Goal: Task Accomplishment & Management: Manage account settings

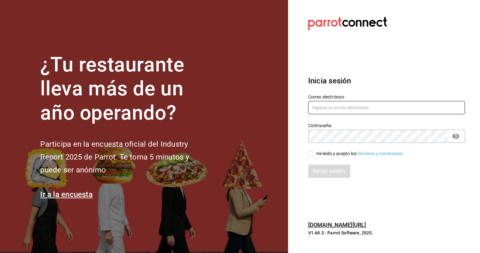
type input "animal.masaryk@grupocosteno.com"
click at [313, 152] on input "He leído y acepto los Términos y condiciones." at bounding box center [311, 154] width 6 height 6
checkbox input "true"
click at [325, 169] on button "Iniciar sesión" at bounding box center [329, 170] width 43 height 13
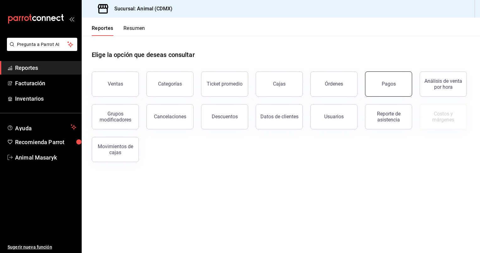
click at [389, 81] on div "Pagos" at bounding box center [389, 84] width 14 height 6
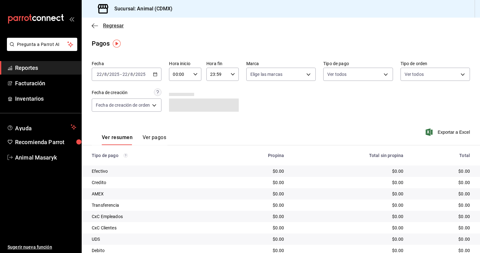
click at [94, 26] on icon "button" at bounding box center [95, 26] width 6 height 6
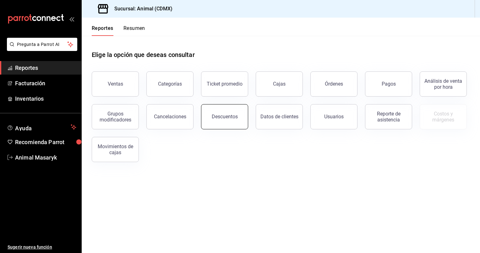
click at [235, 118] on div "Descuentos" at bounding box center [225, 116] width 26 height 6
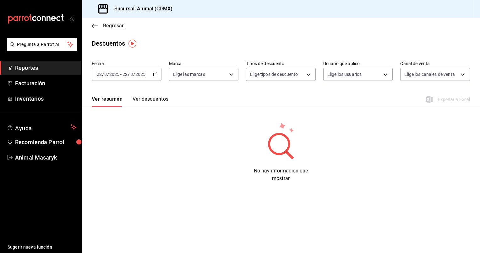
click at [93, 24] on icon "button" at bounding box center [95, 26] width 6 height 6
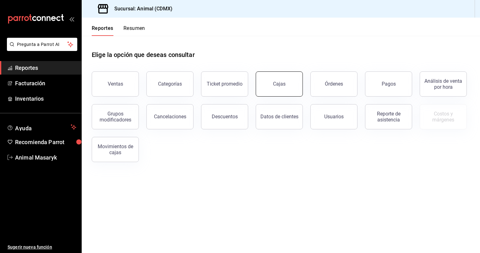
click at [277, 84] on div "Cajas" at bounding box center [279, 84] width 13 height 6
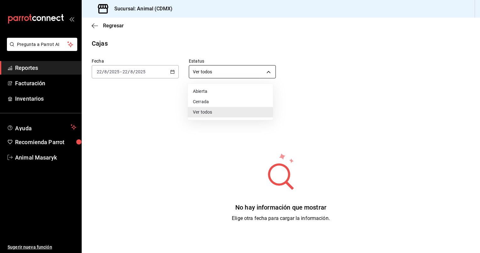
click at [267, 71] on body "Pregunta a Parrot AI Reportes Facturación Inventarios Ayuda Recomienda Parrot A…" at bounding box center [240, 126] width 480 height 253
click at [231, 94] on li "Abierta" at bounding box center [230, 91] width 85 height 10
type input "OPEN"
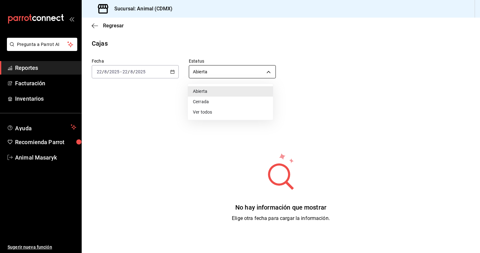
click at [268, 72] on body "Pregunta a Parrot AI Reportes Facturación Inventarios Ayuda Recomienda Parrot A…" at bounding box center [240, 126] width 480 height 253
click at [167, 129] on div at bounding box center [240, 126] width 480 height 253
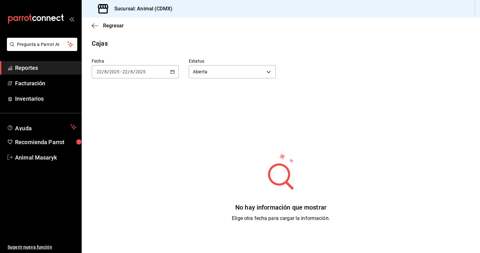
click at [92, 22] on div "Regresar" at bounding box center [281, 26] width 399 height 16
click at [93, 25] on icon "button" at bounding box center [95, 25] width 6 height 0
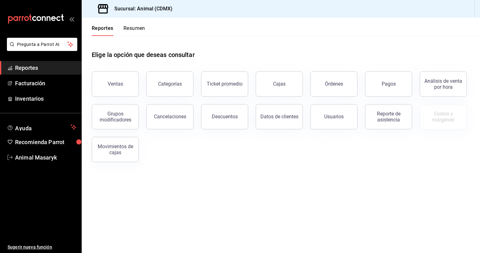
click at [134, 30] on button "Resumen" at bounding box center [135, 30] width 22 height 11
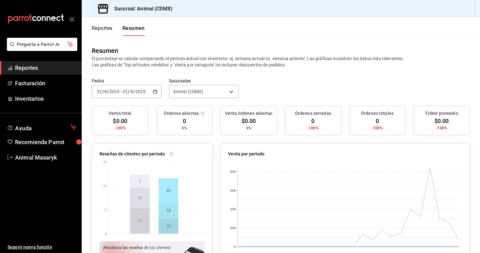
click at [53, 62] on link "Reportes" at bounding box center [40, 68] width 81 height 14
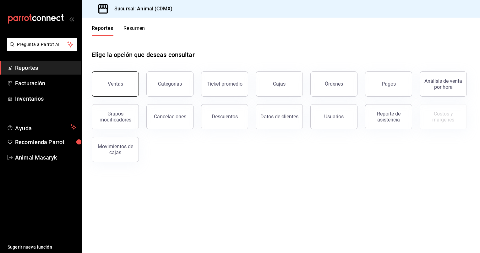
click at [125, 88] on button "Ventas" at bounding box center [115, 83] width 47 height 25
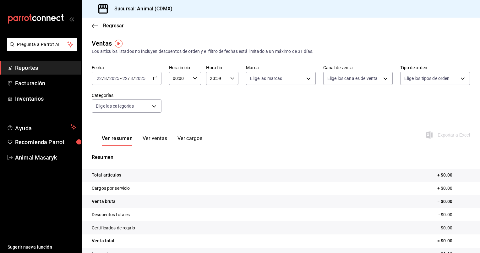
click at [157, 77] on div "[DATE] [DATE] - [DATE] [DATE]" at bounding box center [127, 78] width 70 height 13
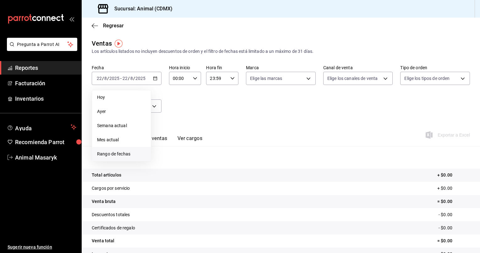
click at [116, 152] on span "Rango de fechas" at bounding box center [121, 154] width 49 height 7
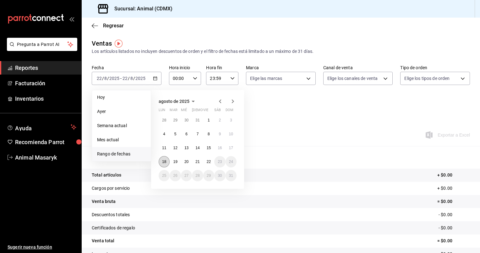
click at [163, 161] on abbr "18" at bounding box center [164, 161] width 4 height 4
click at [210, 162] on abbr "22" at bounding box center [209, 161] width 4 height 4
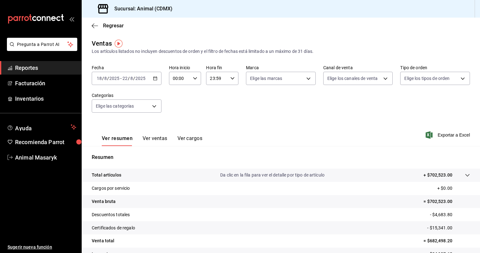
click at [194, 80] on icon "button" at bounding box center [195, 78] width 4 height 4
click at [179, 129] on span "05" at bounding box center [176, 128] width 6 height 5
type input "05:00"
click at [230, 79] on div at bounding box center [240, 126] width 480 height 253
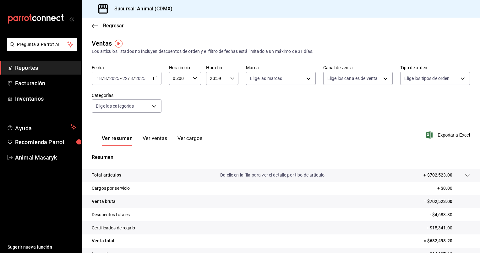
click at [230, 79] on icon "button" at bounding box center [232, 78] width 4 height 4
click at [213, 104] on span "05" at bounding box center [213, 101] width 6 height 5
click at [228, 91] on button "00" at bounding box center [229, 94] width 14 height 13
type input "05:00"
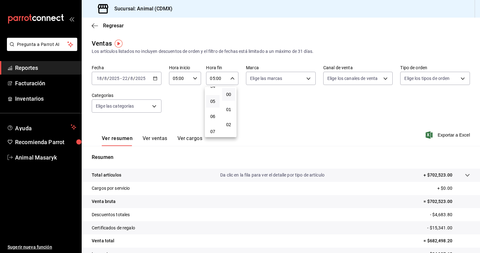
click at [308, 78] on div at bounding box center [240, 126] width 480 height 253
click at [308, 78] on body "Pregunta a Parrot AI Reportes Facturación Inventarios Ayuda Recomienda Parrot A…" at bounding box center [240, 126] width 480 height 253
click at [292, 95] on li "Ver todas" at bounding box center [279, 102] width 68 height 19
type input "cb0f6aec-1481-4e37-861c-bab9b3a65b14"
checkbox input "true"
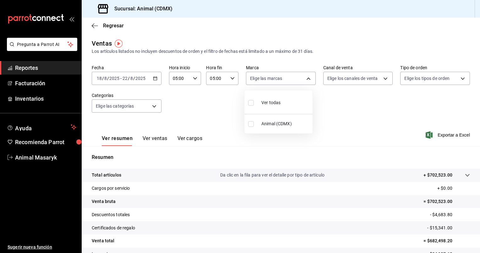
checkbox input "true"
click at [385, 81] on div at bounding box center [240, 126] width 480 height 253
click at [385, 81] on body "Pregunta a Parrot AI Reportes Facturación Inventarios Ayuda Recomienda Parrot A…" at bounding box center [240, 126] width 480 height 253
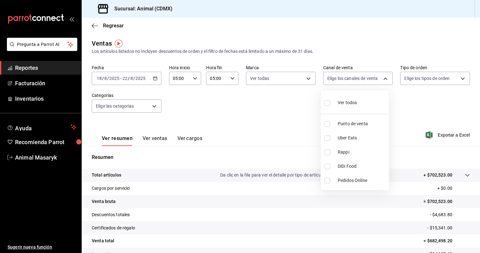
click at [354, 101] on span "Ver todos" at bounding box center [347, 102] width 19 height 7
type input "PARROT,UBER_EATS,RAPPI,DIDI_FOOD,ONLINE"
checkbox input "true"
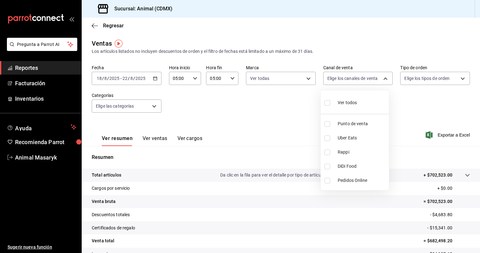
checkbox input "true"
click at [461, 80] on div at bounding box center [240, 126] width 480 height 253
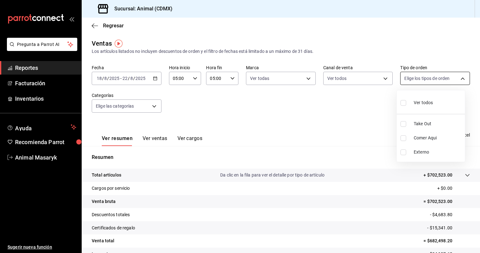
click at [458, 79] on body "Pregunta a Parrot AI Reportes Facturación Inventarios Ayuda Recomienda Parrot A…" at bounding box center [240, 126] width 480 height 253
click at [421, 106] on div "Ver todos" at bounding box center [417, 102] width 32 height 14
type input "ad44a823-99d3-4372-a913-4cf57f2a9ac0,b8ee5ff1-85c8-4a81-aa51-555e6c8ba0c6,EXTER…"
checkbox input "true"
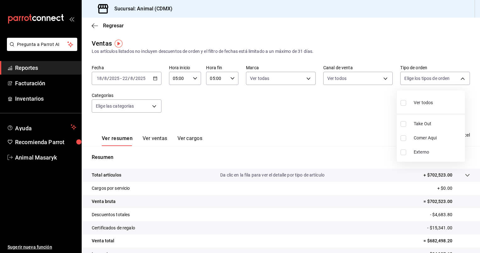
checkbox input "true"
click at [157, 104] on div at bounding box center [240, 126] width 480 height 253
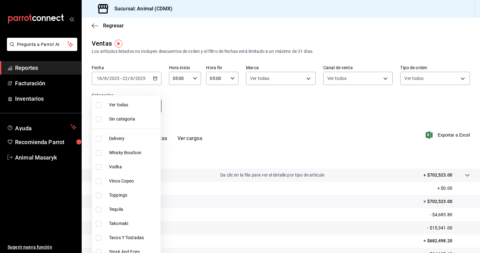
click at [154, 105] on body "Pregunta a Parrot AI Reportes Facturación Inventarios Ayuda Recomienda Parrot A…" at bounding box center [240, 126] width 480 height 253
click at [127, 108] on li "Ver todas" at bounding box center [126, 105] width 69 height 14
type input "281688af-6220-48ae-86b9-ca5e6f63eb3e,2ffeebaa-176c-4024-95f8-553ffecca8da,37769…"
checkbox input "true"
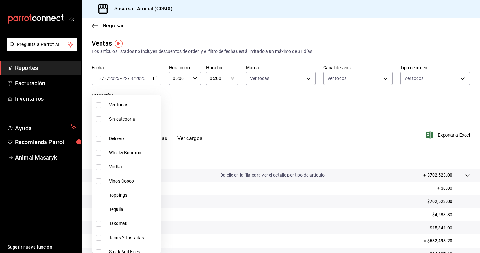
checkbox input "true"
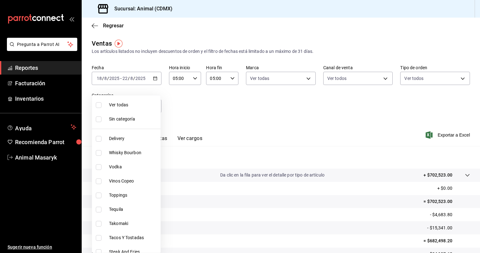
checkbox input "true"
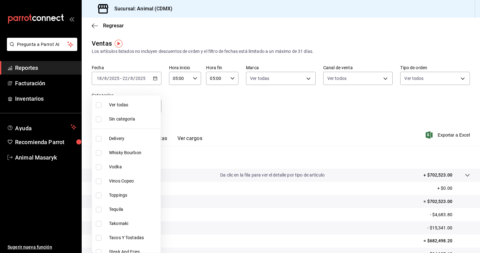
checkbox input "true"
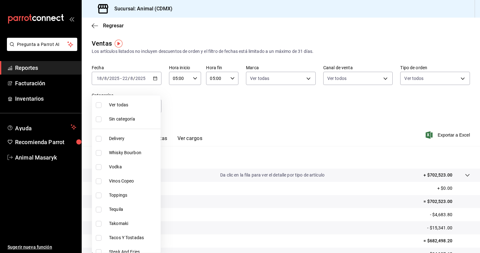
checkbox input "true"
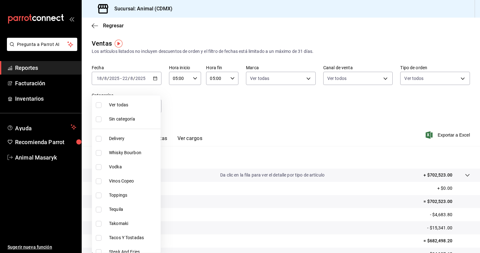
checkbox input "true"
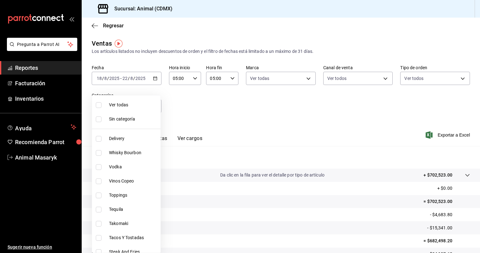
checkbox input "true"
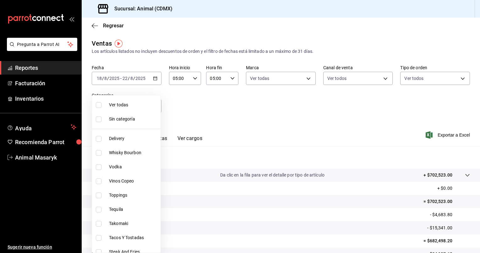
checkbox input "true"
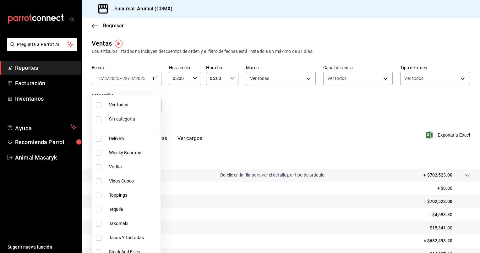
checkbox input "true"
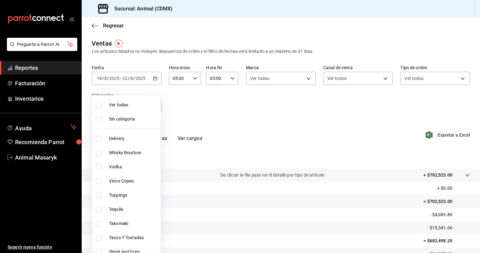
checkbox input "true"
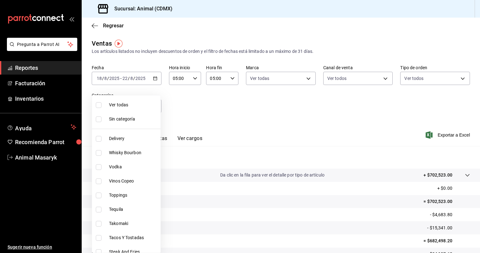
checkbox input "true"
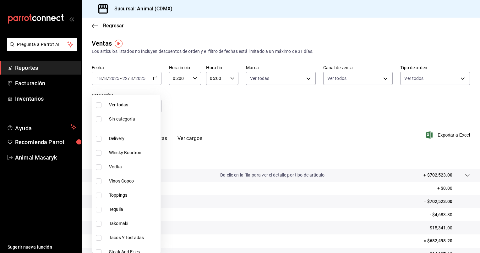
checkbox input "true"
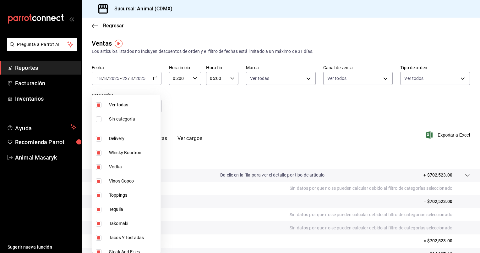
click at [201, 108] on div at bounding box center [240, 126] width 480 height 253
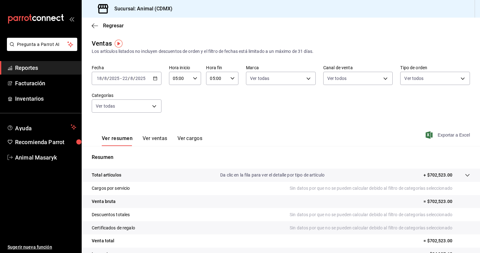
click at [448, 136] on span "Exportar a Excel" at bounding box center [448, 135] width 43 height 8
click at [448, 136] on div "Exportando a excel..." at bounding box center [444, 135] width 51 height 6
